Goal: Task Accomplishment & Management: Manage account settings

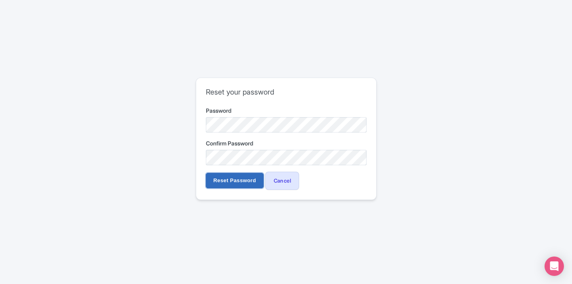
click at [243, 181] on input "Reset Password" at bounding box center [235, 180] width 58 height 15
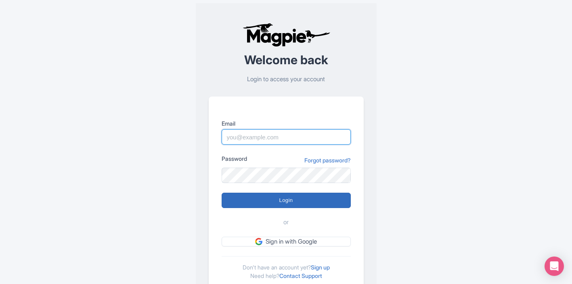
type input "[EMAIL_ADDRESS][DOMAIN_NAME]"
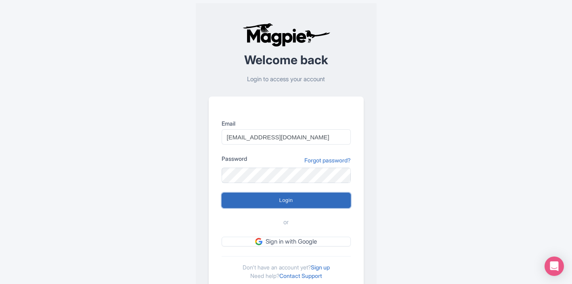
click at [281, 197] on input "Login" at bounding box center [285, 199] width 129 height 15
type input "Logging in..."
